Goal: Navigation & Orientation: Find specific page/section

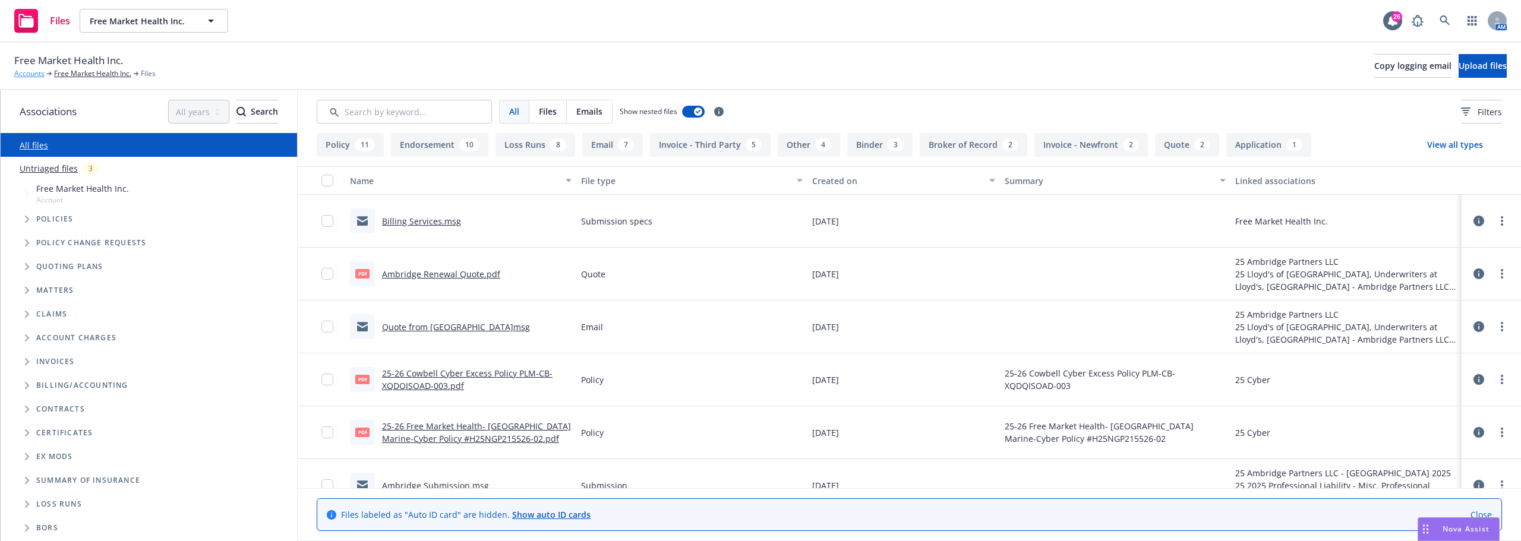
click at [17, 77] on link "Accounts" at bounding box center [29, 73] width 30 height 11
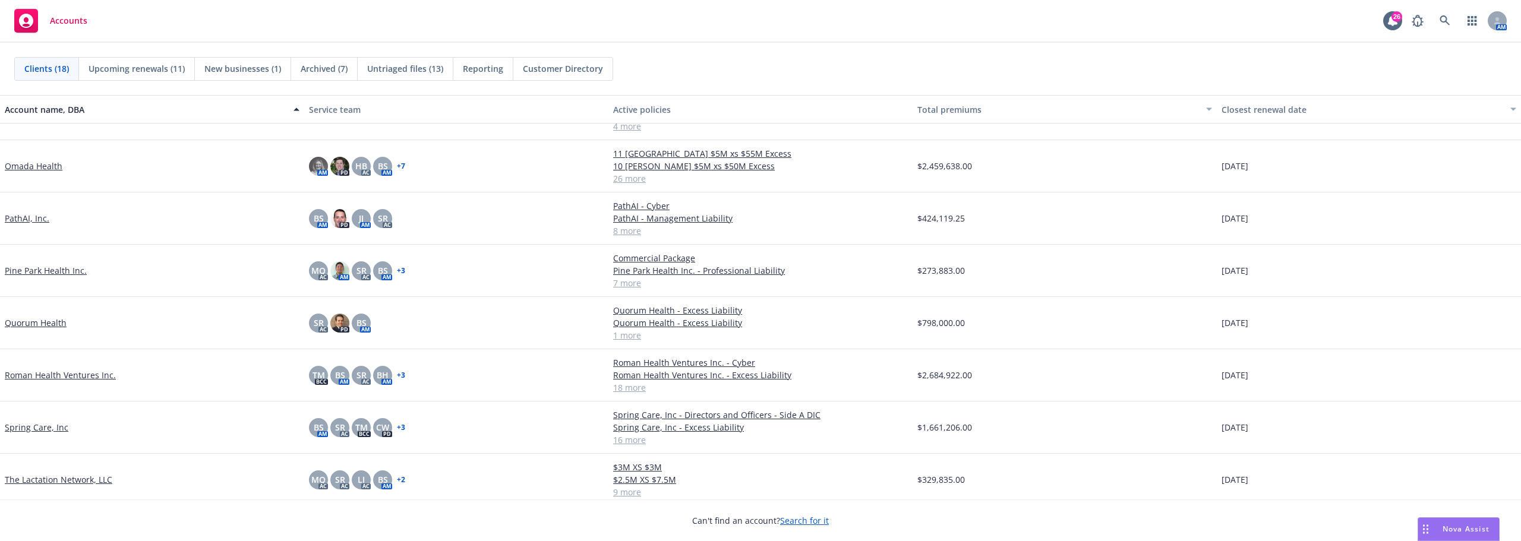
scroll to position [522, 0]
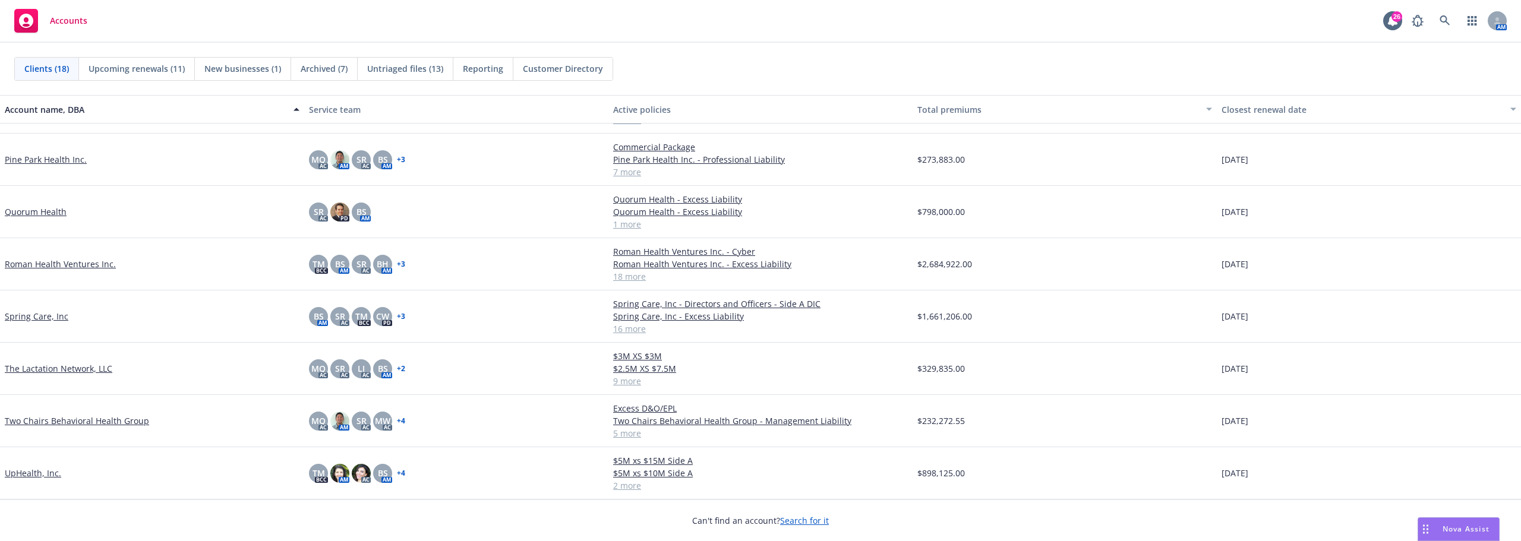
click at [29, 320] on link "Spring Care, Inc" at bounding box center [37, 316] width 64 height 12
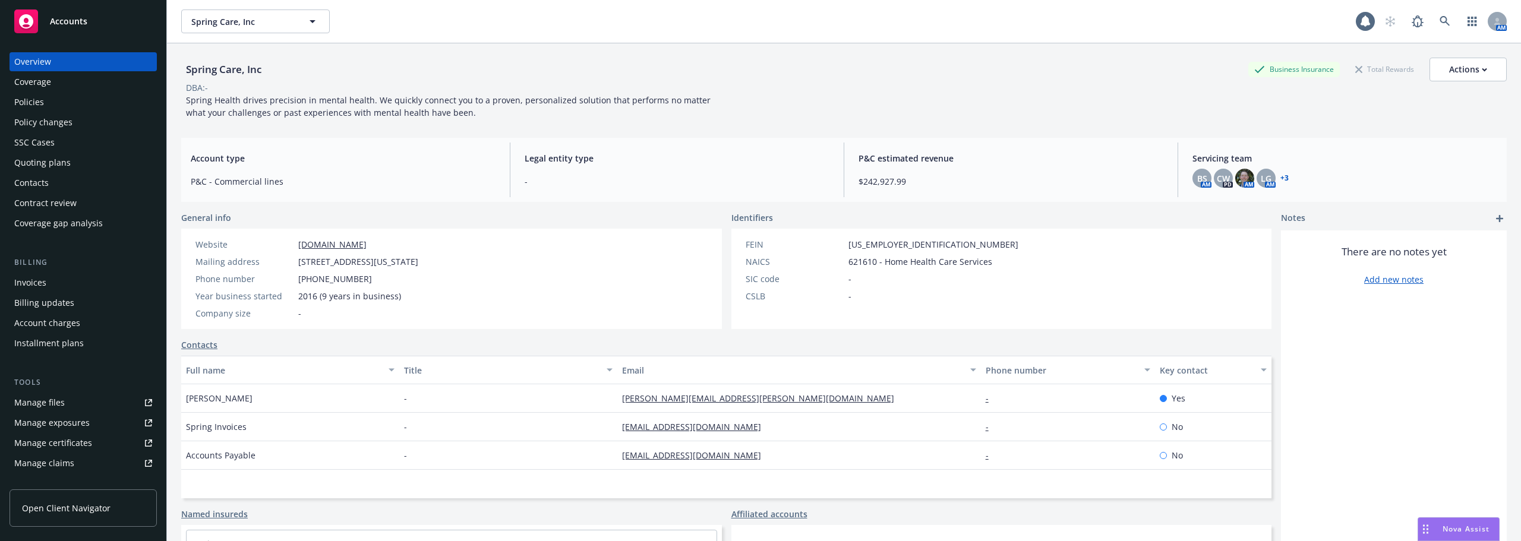
click at [36, 103] on div "Policies" at bounding box center [29, 102] width 30 height 19
